Goal: Find specific fact

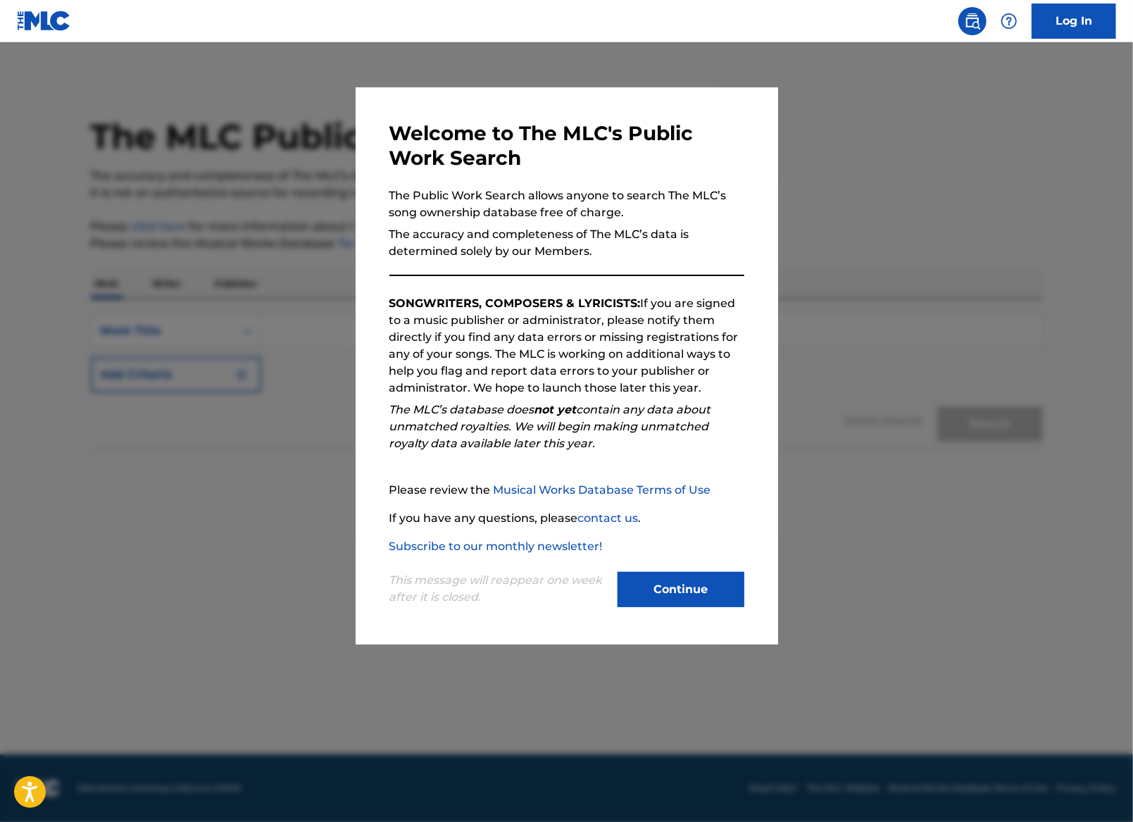
click at [706, 598] on button "Continue" at bounding box center [681, 589] width 127 height 35
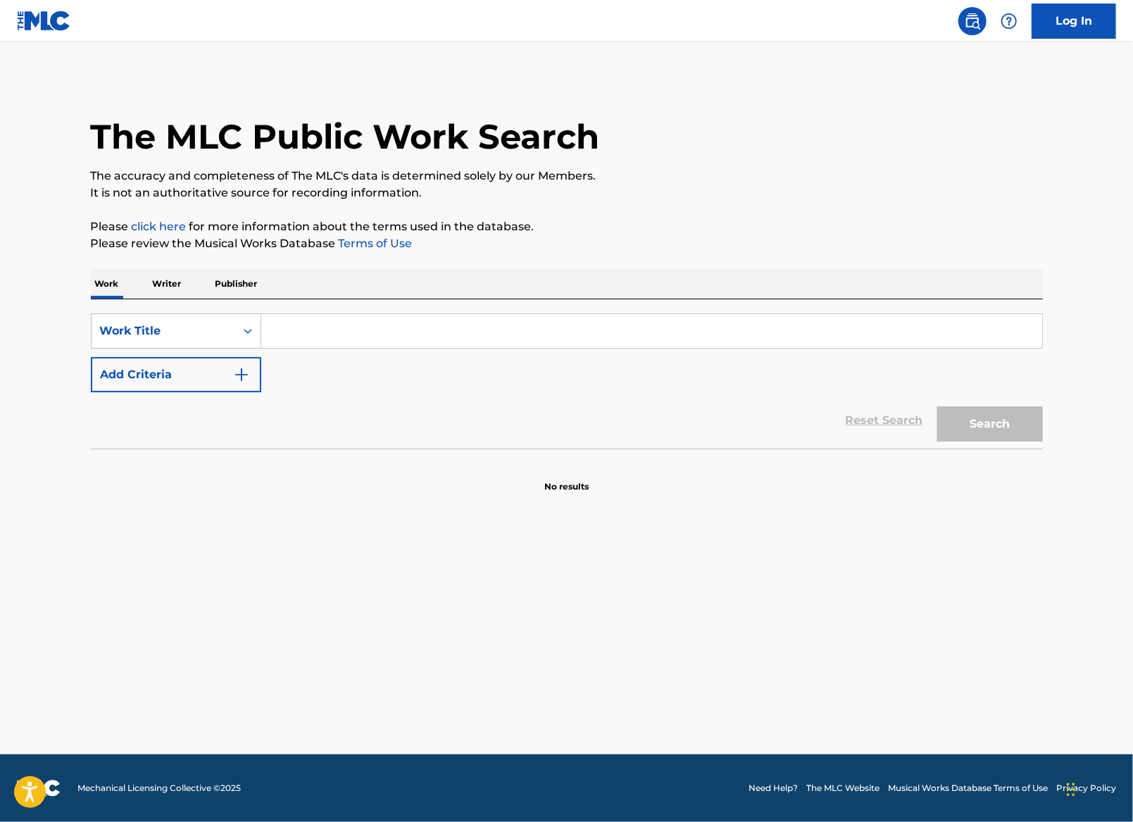
click at [393, 332] on input "Search Form" at bounding box center [651, 331] width 781 height 34
click at [506, 327] on input "right here (human nature remix)" at bounding box center [651, 331] width 781 height 34
type input "right here human nature"
click at [938, 406] on button "Search" at bounding box center [991, 423] width 106 height 35
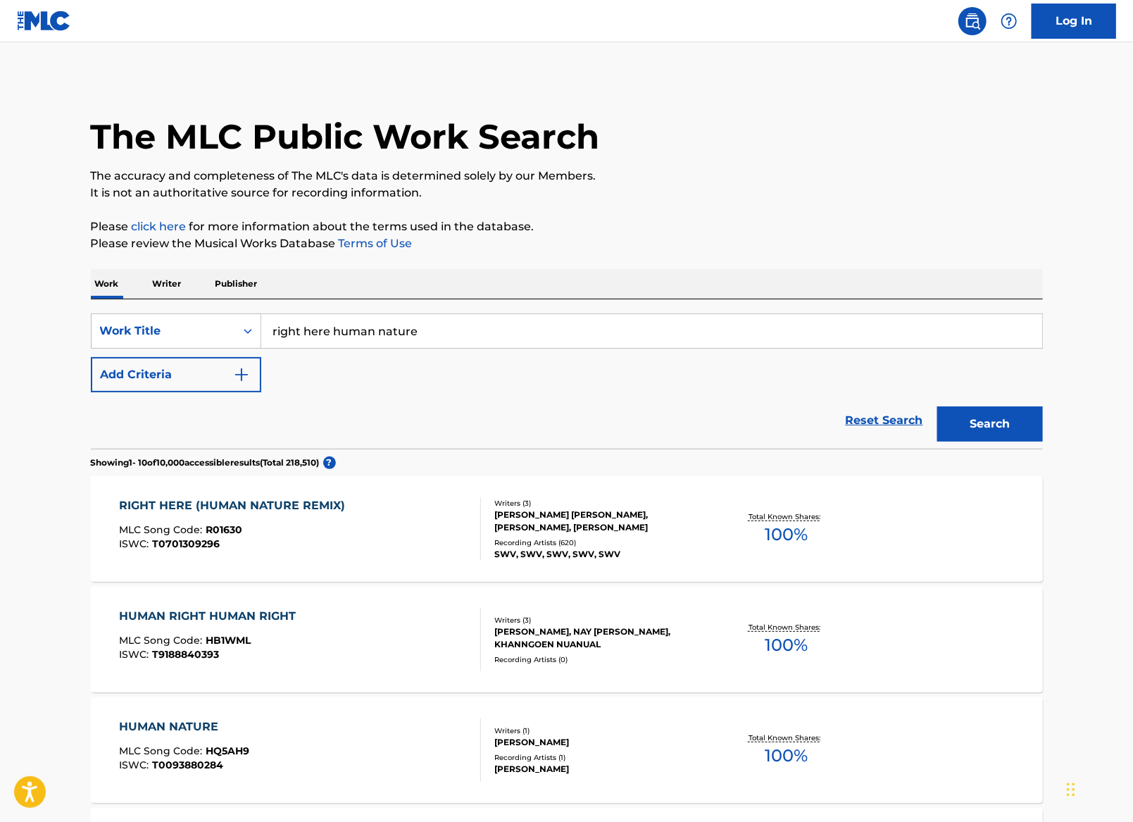
click at [283, 502] on div "RIGHT HERE (HUMAN NATURE REMIX)" at bounding box center [235, 505] width 233 height 17
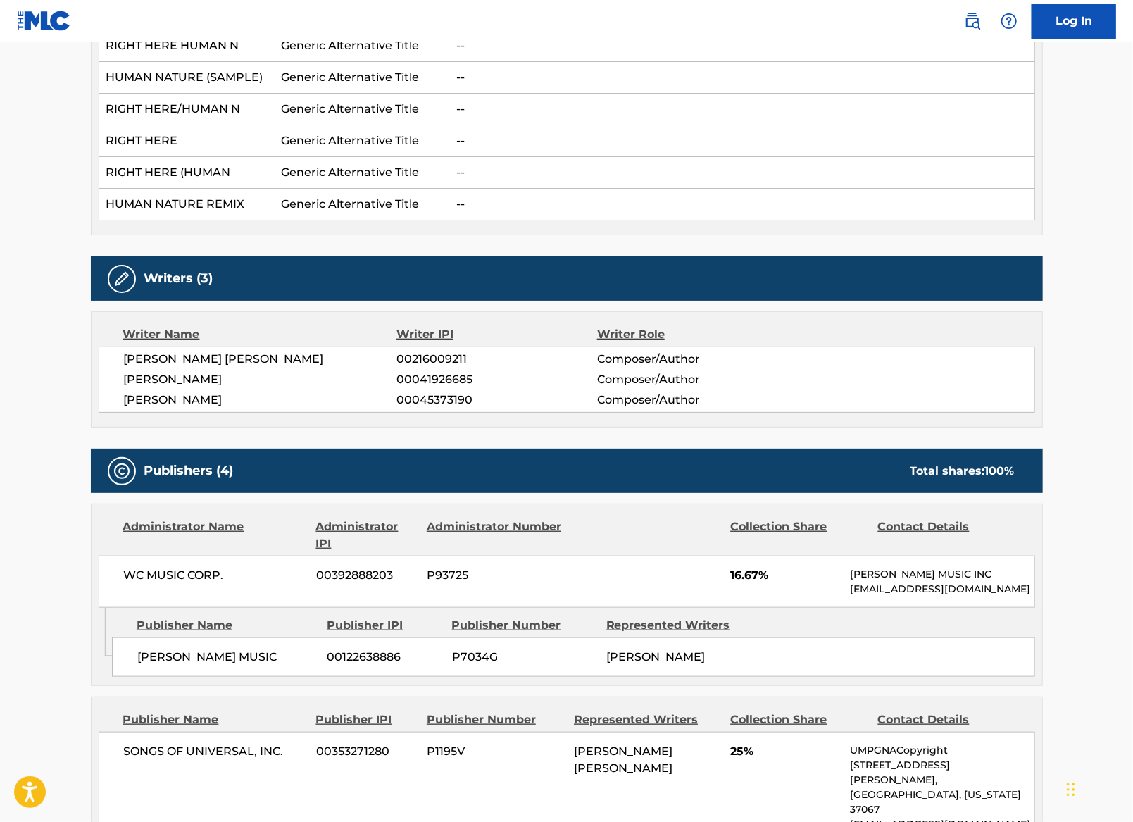
scroll to position [453, 0]
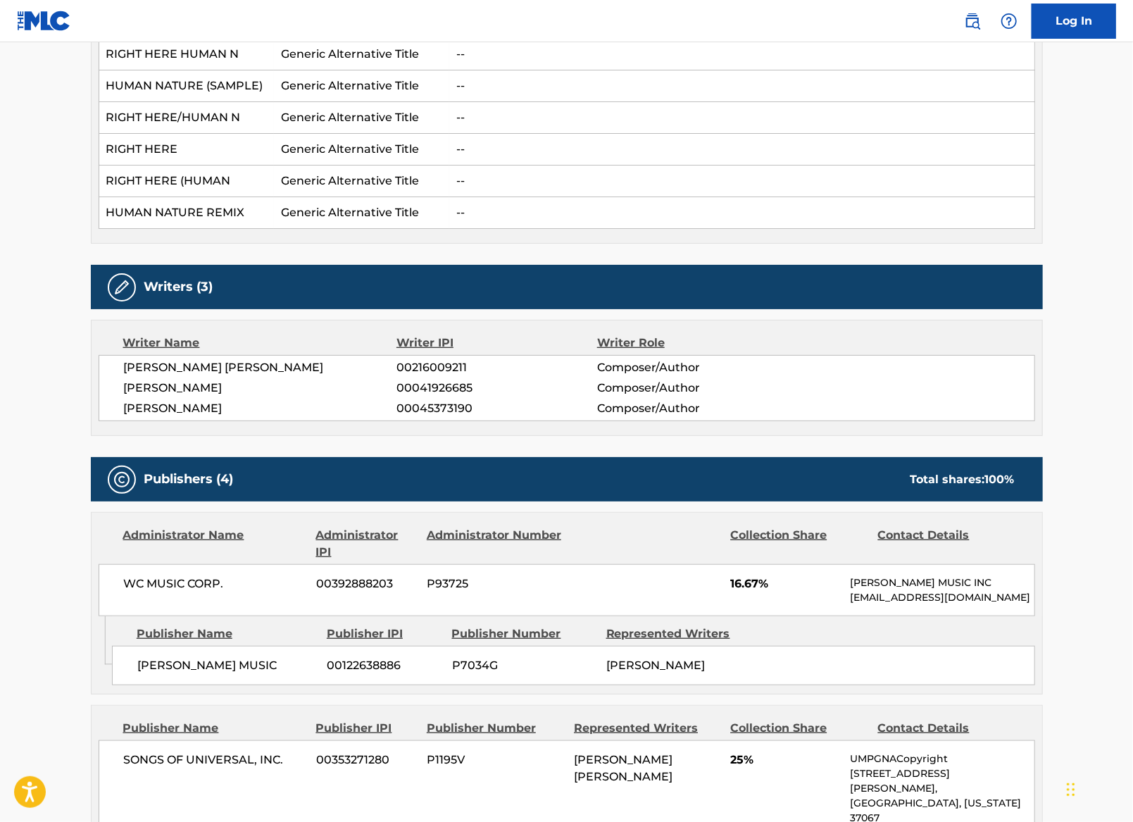
click at [184, 382] on span "[PERSON_NAME]" at bounding box center [260, 388] width 273 height 17
drag, startPoint x: 184, startPoint y: 382, endPoint x: 127, endPoint y: 382, distance: 56.3
click at [127, 382] on span "[PERSON_NAME]" at bounding box center [260, 388] width 273 height 17
copy span "[PERSON_NAME]"
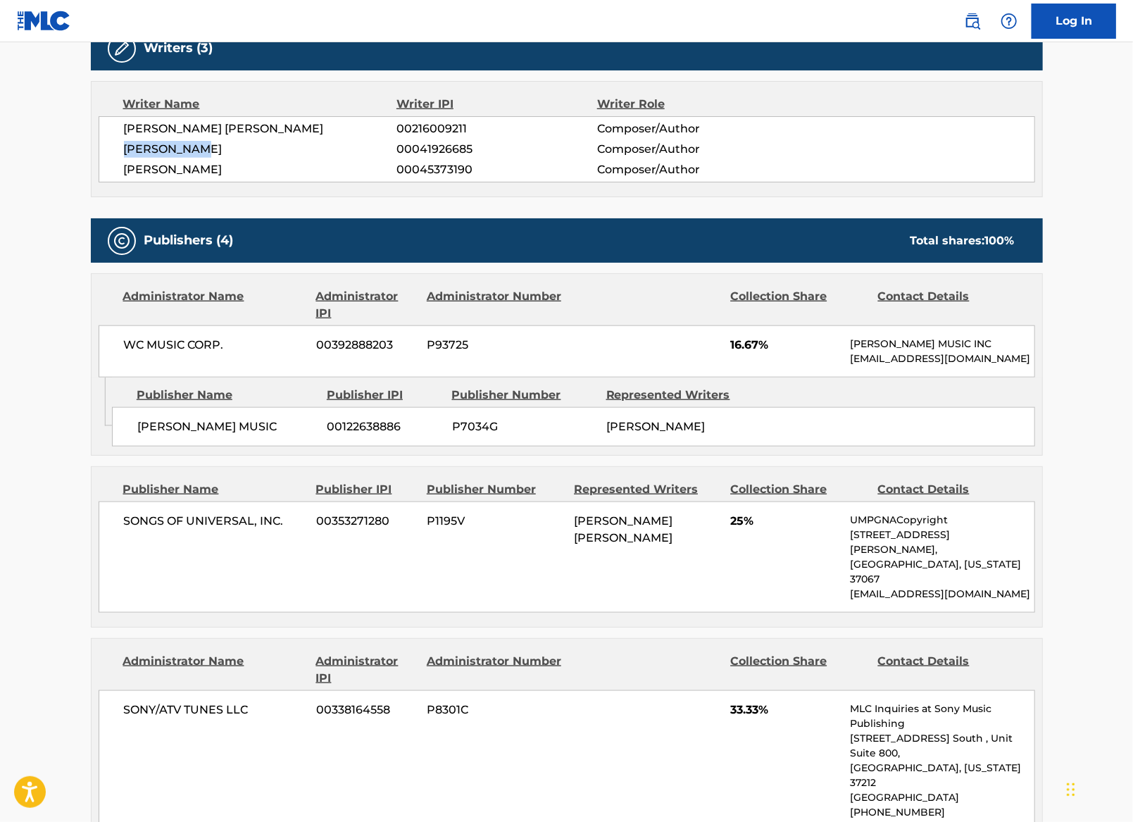
scroll to position [0, 0]
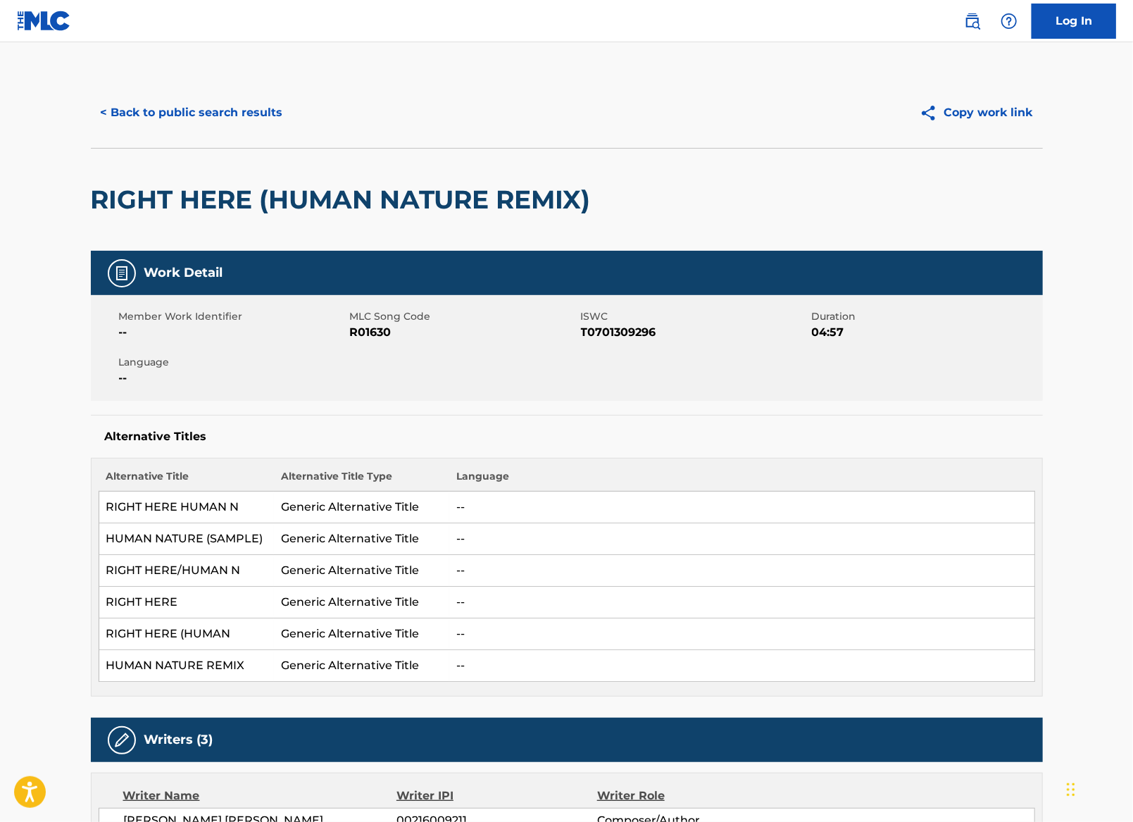
click at [123, 196] on h2 "RIGHT HERE (HUMAN NATURE REMIX)" at bounding box center [344, 200] width 507 height 32
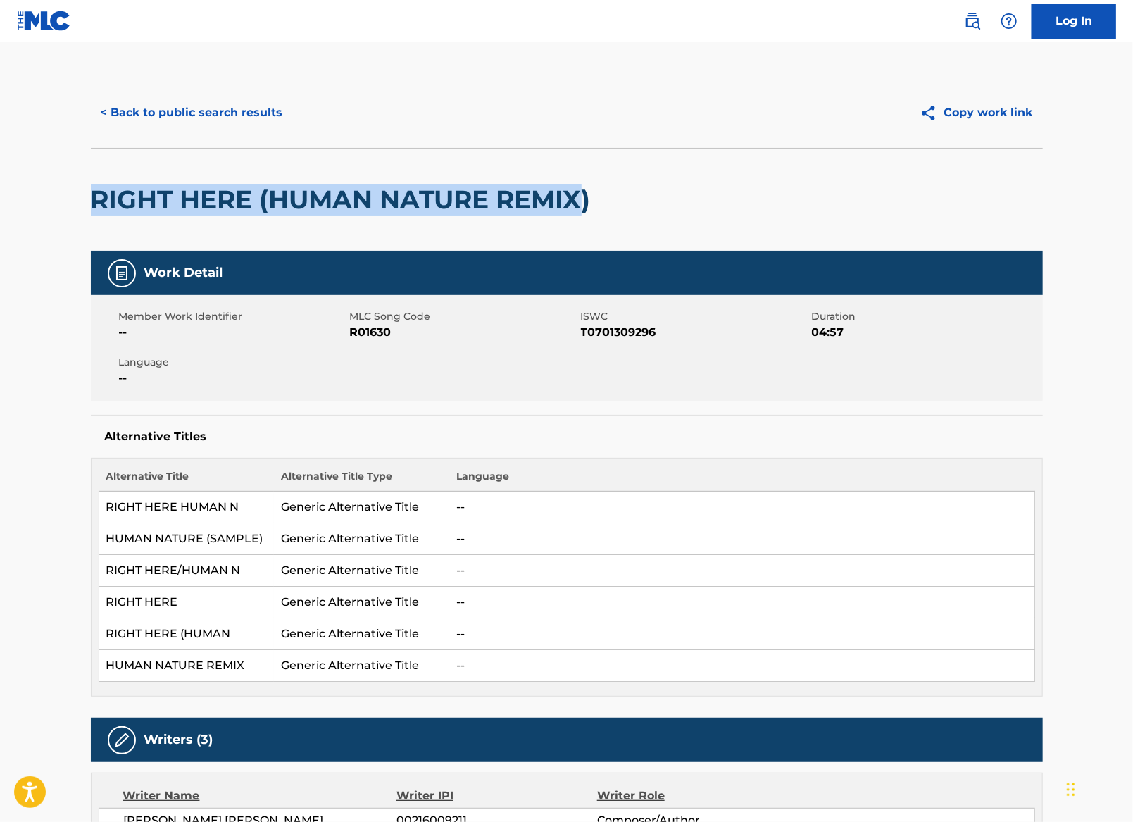
drag, startPoint x: 123, startPoint y: 196, endPoint x: 528, endPoint y: 191, distance: 404.3
click at [528, 191] on h2 "RIGHT HERE (HUMAN NATURE REMIX)" at bounding box center [344, 200] width 507 height 32
copy h2 "RIGHT HERE (HUMAN NATURE REMIX"
